Goal: Information Seeking & Learning: Find specific fact

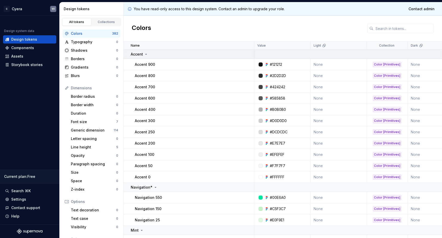
click at [146, 54] on icon at bounding box center [146, 54] width 1 height 1
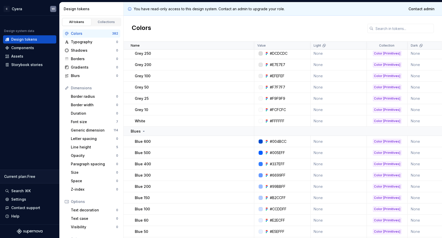
scroll to position [175, 0]
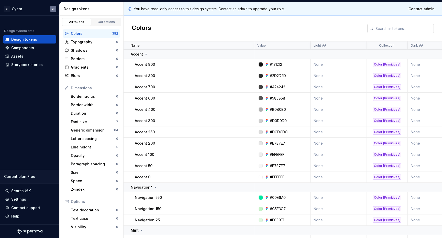
click at [387, 30] on input "text" at bounding box center [404, 28] width 60 height 9
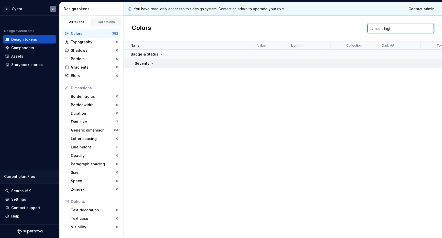
type input "icon-high"
click at [151, 64] on icon at bounding box center [152, 63] width 4 height 4
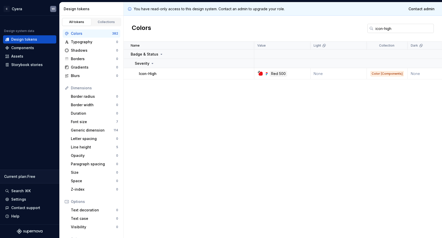
click at [396, 26] on input "icon-high" at bounding box center [404, 28] width 60 height 9
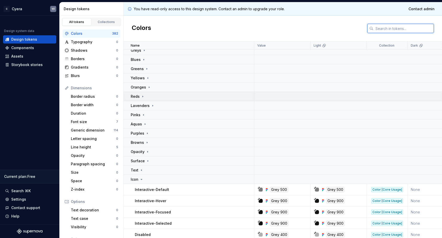
scroll to position [32, 0]
click at [140, 179] on icon at bounding box center [141, 179] width 4 height 4
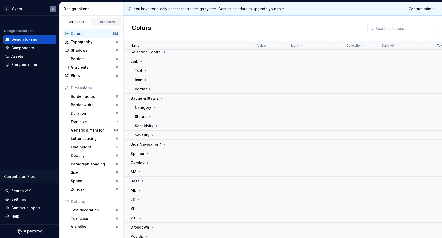
scroll to position [254, 0]
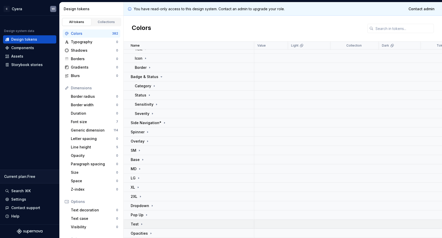
click at [141, 223] on icon at bounding box center [142, 224] width 4 height 4
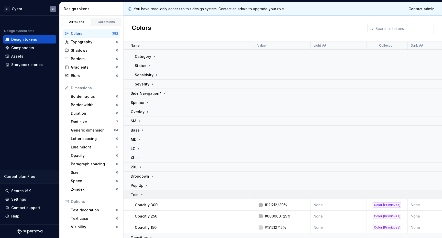
scroll to position [288, 0]
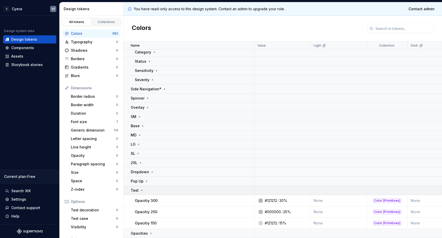
click at [141, 191] on icon at bounding box center [142, 190] width 4 height 4
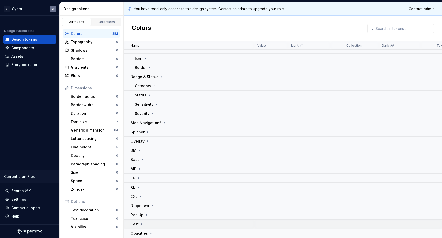
scroll to position [254, 0]
click at [141, 224] on icon at bounding box center [141, 223] width 1 height 1
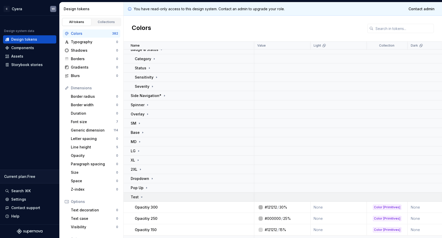
scroll to position [288, 0]
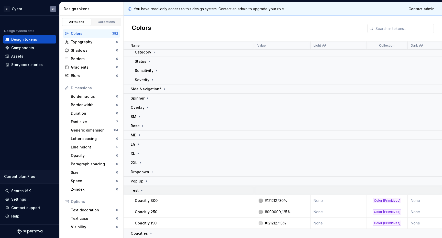
click at [142, 190] on icon at bounding box center [142, 190] width 4 height 4
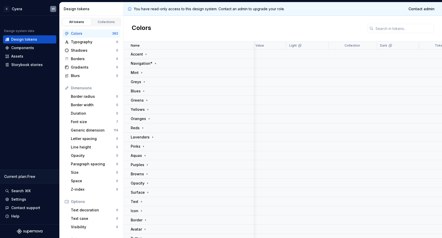
scroll to position [254, 2]
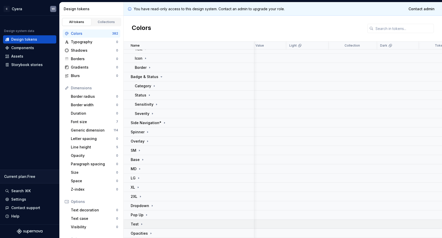
click at [141, 224] on icon at bounding box center [141, 223] width 1 height 1
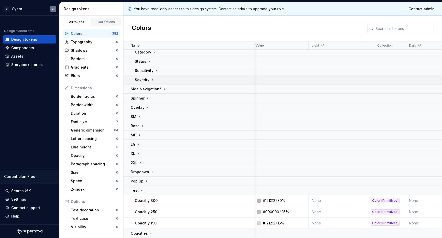
scroll to position [0, 2]
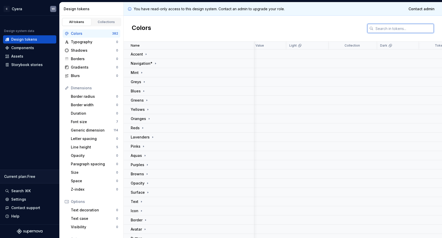
click at [387, 30] on input "text" at bounding box center [404, 28] width 60 height 9
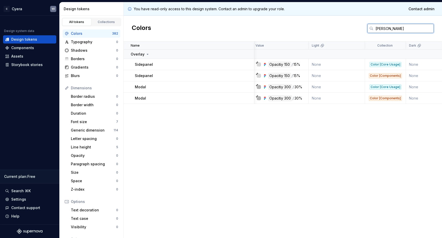
type input "overlay"
click at [392, 28] on input "overlay" at bounding box center [404, 28] width 60 height 9
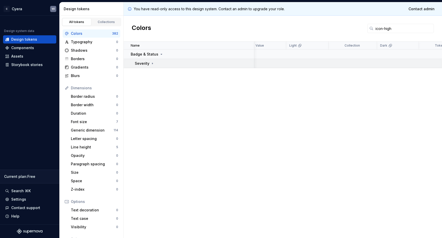
click at [152, 63] on icon at bounding box center [152, 63] width 1 height 1
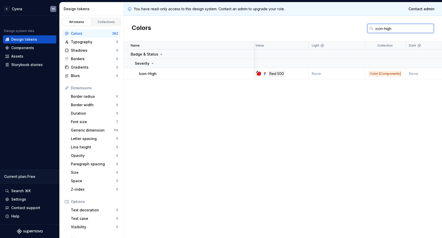
click at [401, 29] on input "icon-high" at bounding box center [404, 28] width 60 height 9
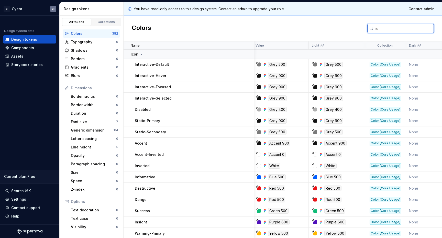
type input "i"
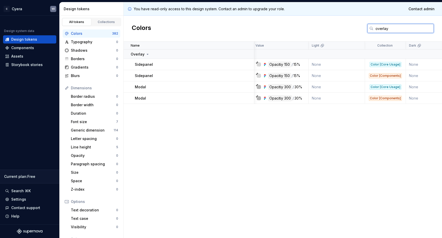
type input "overlay"
drag, startPoint x: 389, startPoint y: 29, endPoint x: 359, endPoint y: 26, distance: 29.5
click at [359, 26] on div "Colors overlay" at bounding box center [283, 29] width 319 height 26
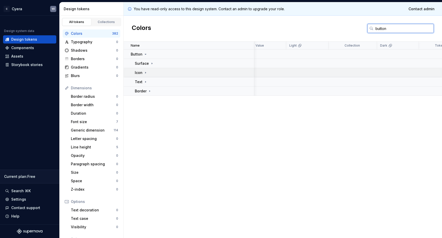
type input "button"
click at [146, 72] on icon at bounding box center [146, 73] width 4 height 4
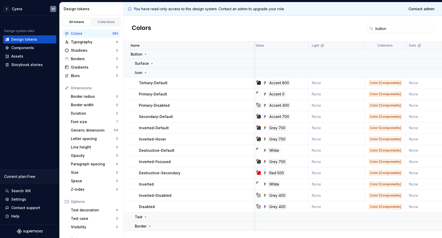
click at [171, 106] on div "Primary-Disabled" at bounding box center [196, 105] width 115 height 5
drag, startPoint x: 169, startPoint y: 105, endPoint x: 137, endPoint y: 104, distance: 32.0
click at [137, 104] on td "Primary-Disabled" at bounding box center [189, 105] width 131 height 11
drag, startPoint x: 169, startPoint y: 129, endPoint x: 138, endPoint y: 127, distance: 31.2
click at [138, 127] on td "Inverted-Default" at bounding box center [189, 127] width 131 height 11
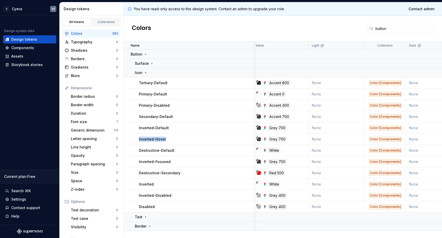
drag, startPoint x: 166, startPoint y: 140, endPoint x: 138, endPoint y: 140, distance: 27.4
click at [138, 140] on td "Inverted-Hover" at bounding box center [189, 139] width 131 height 11
drag, startPoint x: 169, startPoint y: 162, endPoint x: 134, endPoint y: 161, distance: 35.1
click at [134, 161] on td "Inverted-Focused" at bounding box center [189, 161] width 131 height 11
drag, startPoint x: 170, startPoint y: 194, endPoint x: 137, endPoint y: 194, distance: 32.2
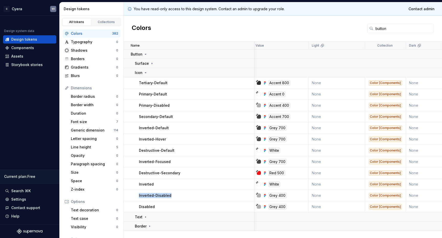
click at [137, 194] on td "Inverted-Disabled" at bounding box center [189, 195] width 131 height 11
click at [207, 201] on td "Disabled" at bounding box center [189, 206] width 131 height 11
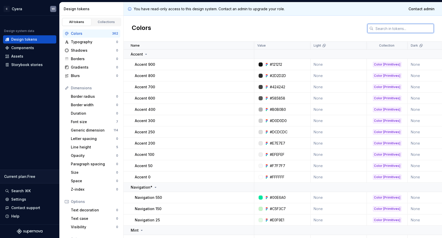
click at [406, 27] on input "text" at bounding box center [404, 28] width 60 height 9
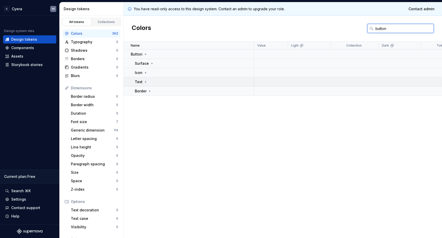
type input "button"
click at [144, 83] on icon at bounding box center [146, 82] width 4 height 4
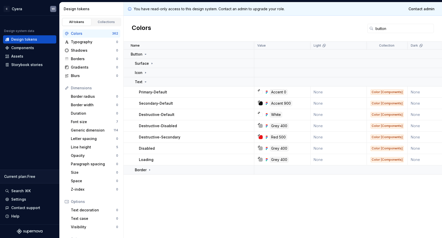
click at [188, 122] on td "Destructive-Disabled" at bounding box center [189, 125] width 131 height 11
drag, startPoint x: 139, startPoint y: 126, endPoint x: 179, endPoint y: 123, distance: 40.0
click at [179, 123] on div "Destructive-Disabled" at bounding box center [196, 125] width 115 height 5
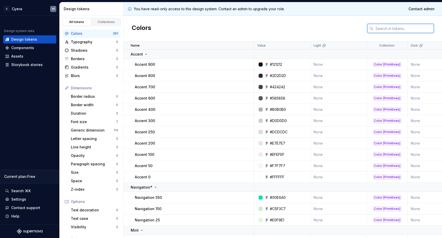
click at [407, 29] on input "text" at bounding box center [404, 28] width 60 height 9
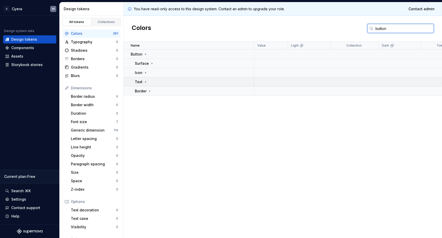
type input "button"
click at [144, 83] on icon at bounding box center [146, 82] width 4 height 4
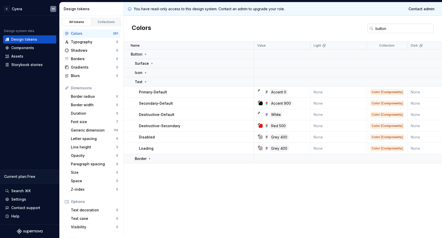
click at [388, 27] on input "button" at bounding box center [404, 28] width 60 height 9
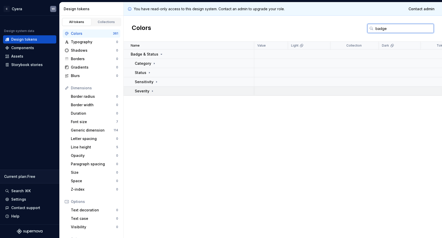
type input "badge"
click at [152, 92] on icon at bounding box center [152, 91] width 4 height 4
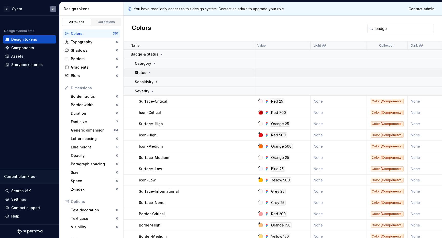
click at [147, 73] on icon at bounding box center [149, 73] width 4 height 4
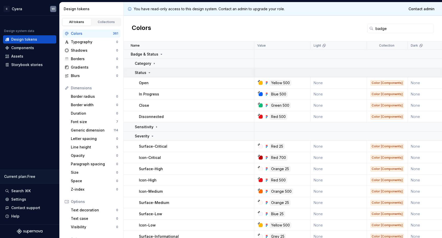
click at [147, 73] on icon at bounding box center [149, 73] width 4 height 4
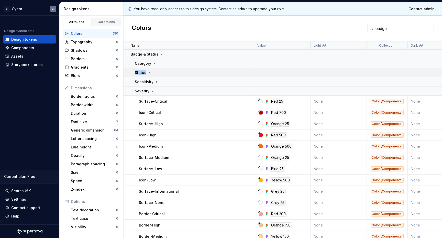
click at [147, 73] on icon at bounding box center [149, 73] width 4 height 4
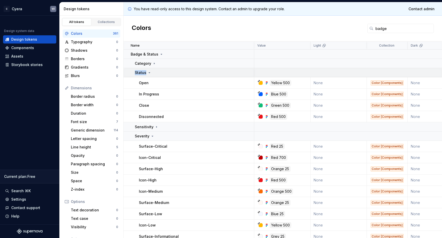
click at [147, 73] on icon at bounding box center [149, 73] width 4 height 4
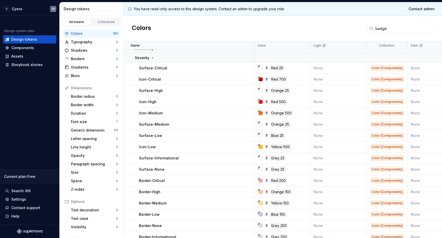
scroll to position [30, 0]
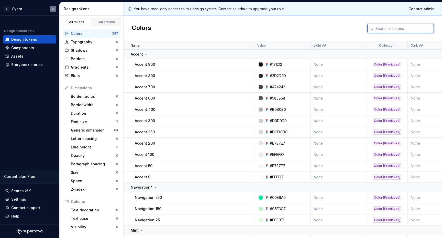
click at [385, 30] on input "text" at bounding box center [404, 28] width 60 height 9
click at [385, 26] on input "text" at bounding box center [404, 28] width 60 height 9
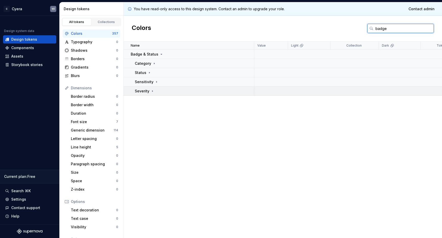
type input "badge"
click at [151, 92] on icon at bounding box center [152, 91] width 4 height 4
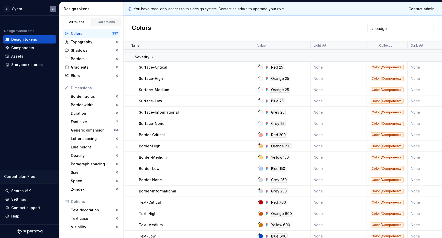
scroll to position [60, 0]
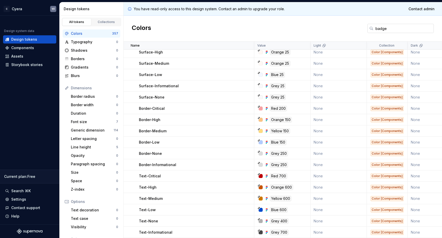
click at [382, 32] on input "badge" at bounding box center [404, 28] width 60 height 9
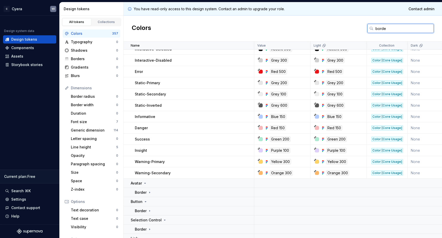
type input "border"
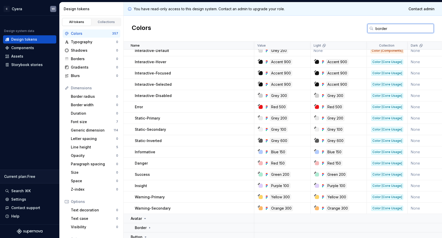
scroll to position [0, 0]
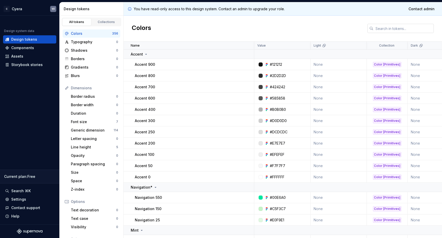
click at [391, 30] on input "text" at bounding box center [404, 28] width 60 height 9
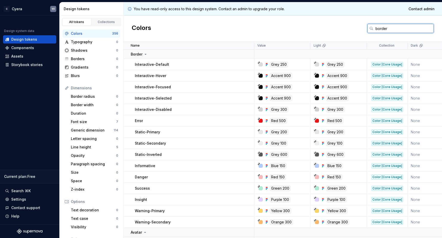
type input "border"
click at [174, 64] on div "Interactive-Default" at bounding box center [194, 64] width 119 height 5
